Goal: Information Seeking & Learning: Learn about a topic

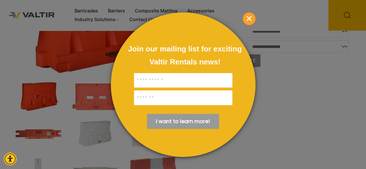
scroll to position [55, 0]
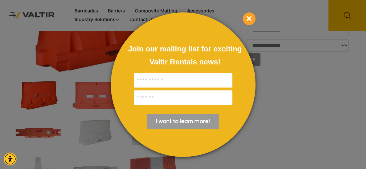
click at [247, 16] on span "×" at bounding box center [249, 18] width 13 height 13
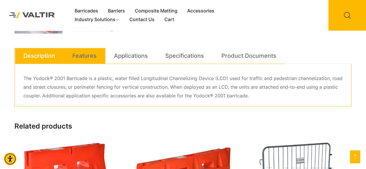
scroll to position [278, 0]
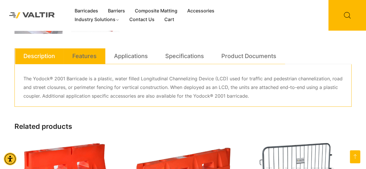
click at [79, 52] on link "Features" at bounding box center [84, 56] width 24 height 16
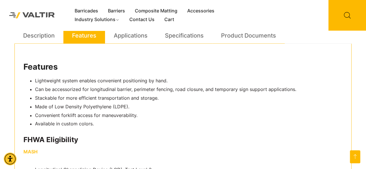
scroll to position [256, 0]
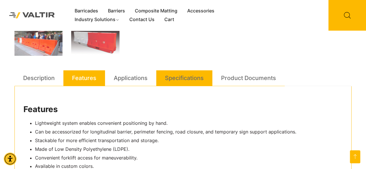
click at [189, 83] on link "Specifications" at bounding box center [184, 78] width 39 height 16
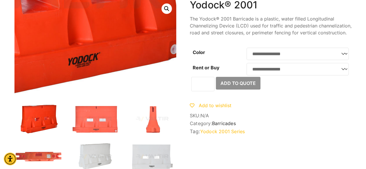
scroll to position [0, 0]
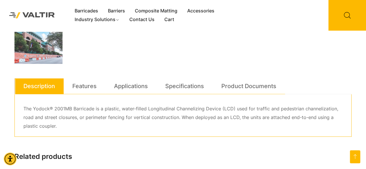
scroll to position [254, 0]
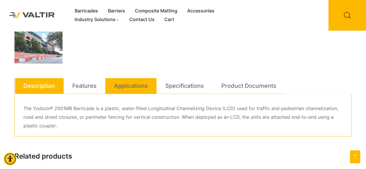
click at [127, 83] on link "Applications" at bounding box center [131, 86] width 34 height 16
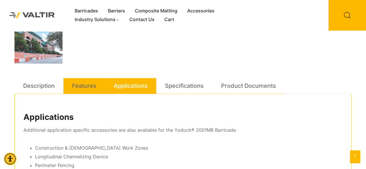
click at [93, 85] on link "Features" at bounding box center [84, 86] width 24 height 16
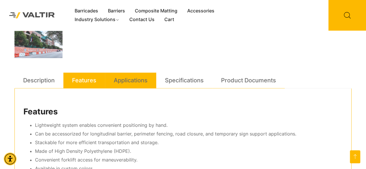
scroll to position [259, 0]
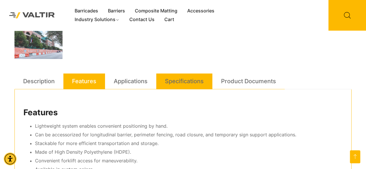
click at [176, 81] on link "Specifications" at bounding box center [184, 82] width 39 height 16
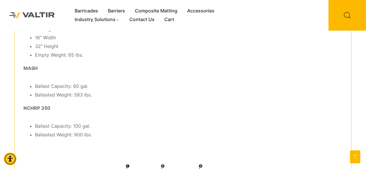
scroll to position [364, 0]
